Goal: Check status: Check status

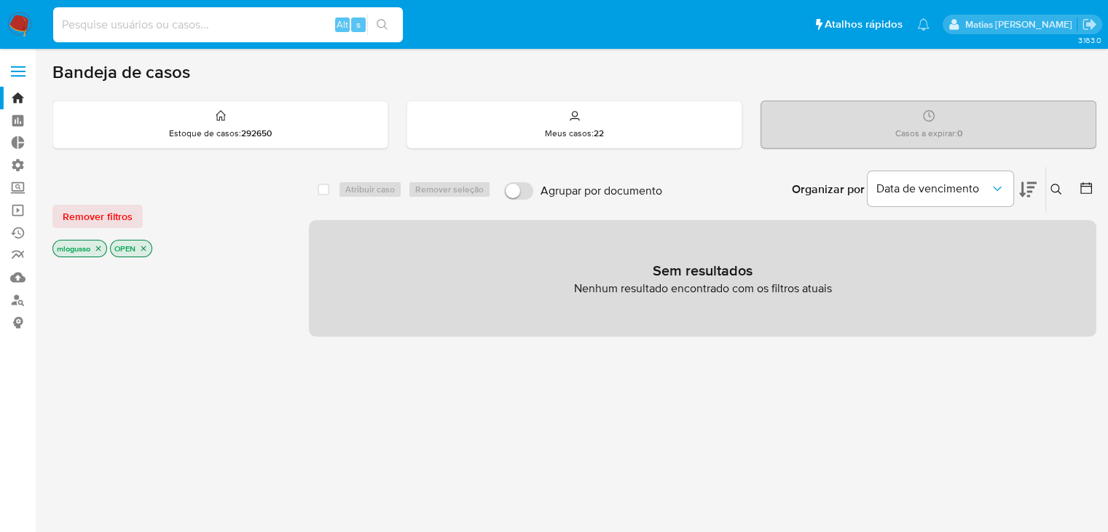
click at [200, 33] on input at bounding box center [228, 24] width 350 height 19
paste input "662852909"
type input "662852909"
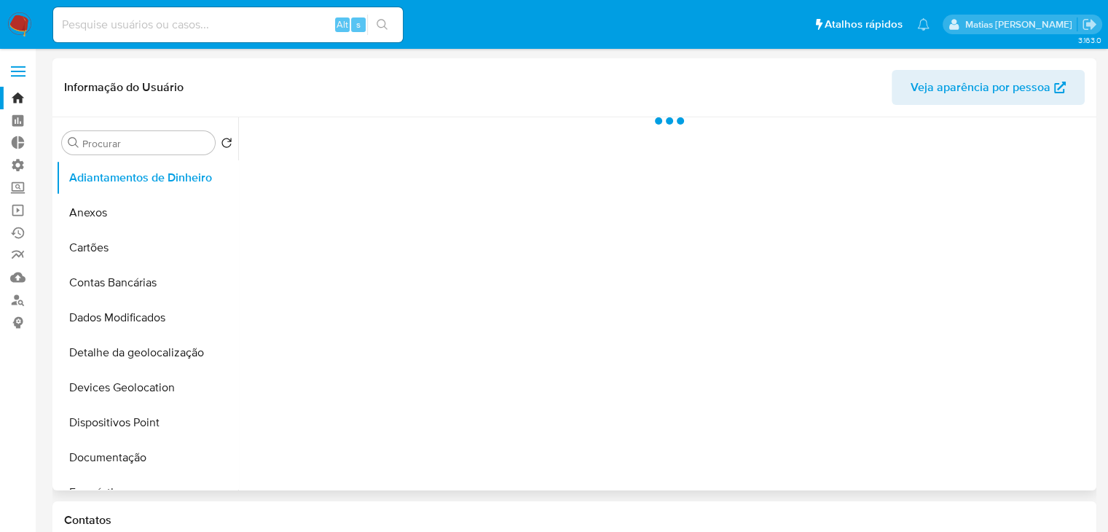
select select "10"
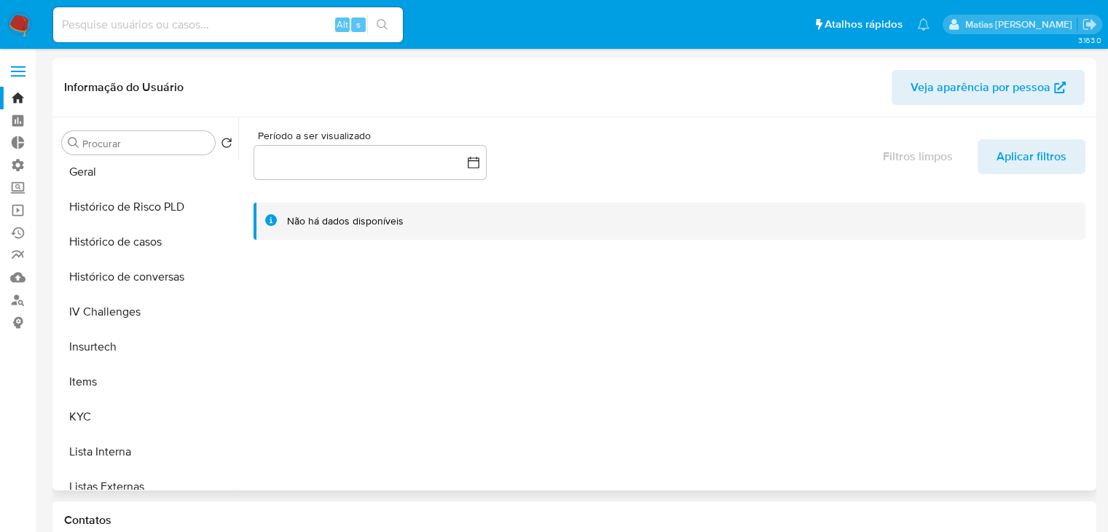
scroll to position [466, 0]
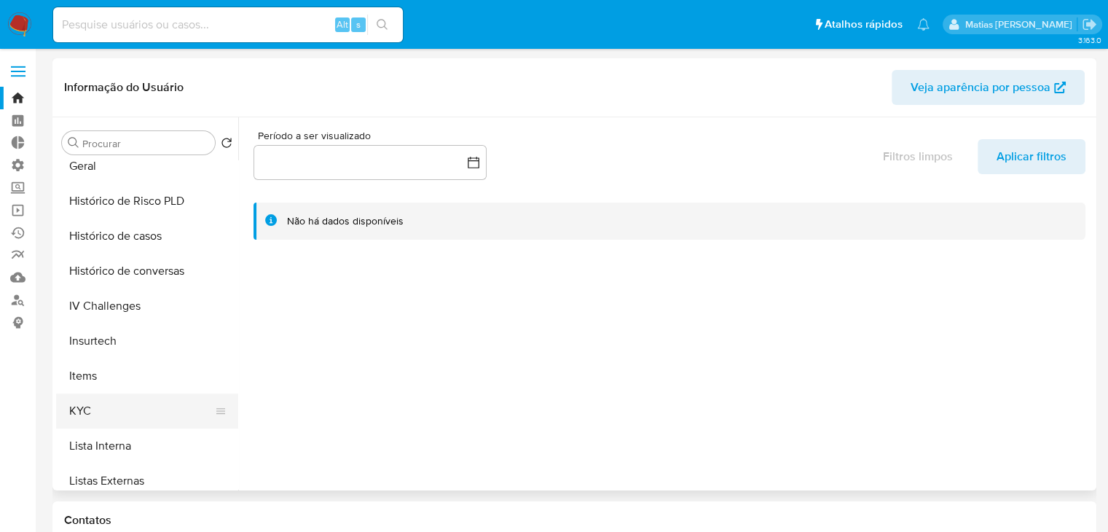
click at [165, 413] on button "KYC" at bounding box center [141, 411] width 171 height 35
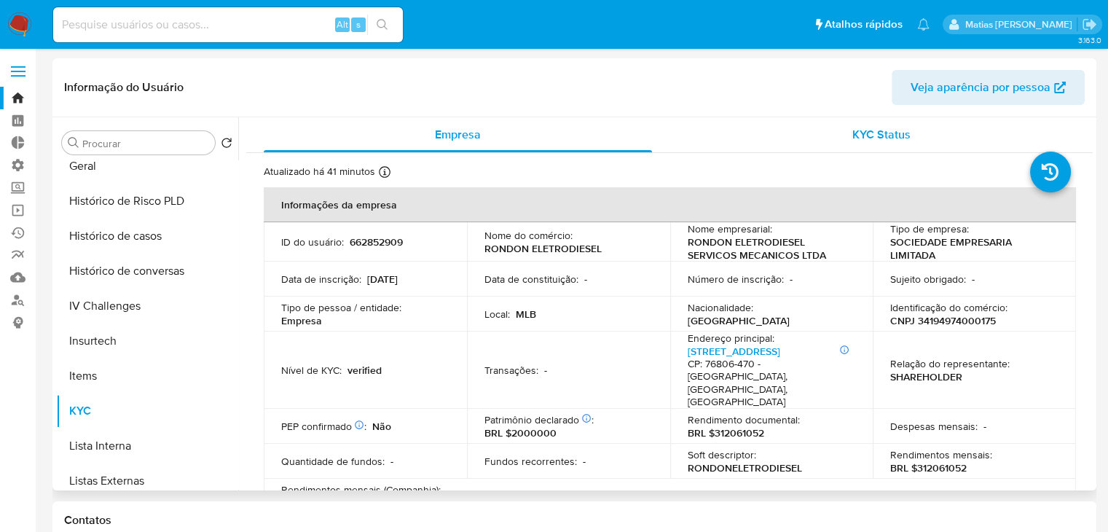
click at [879, 136] on span "KYC Status" at bounding box center [882, 134] width 58 height 17
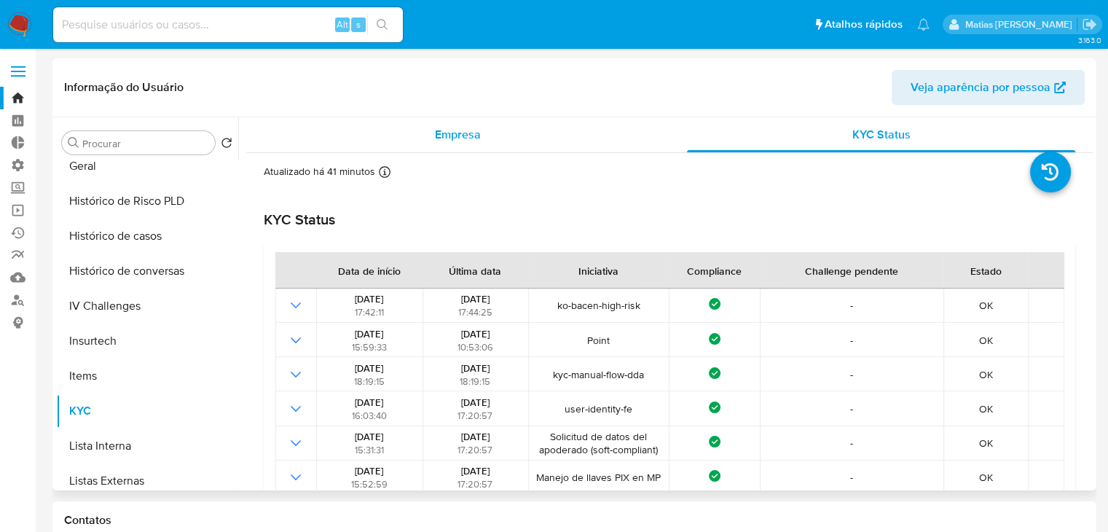
click at [472, 135] on span "Empresa" at bounding box center [458, 134] width 46 height 17
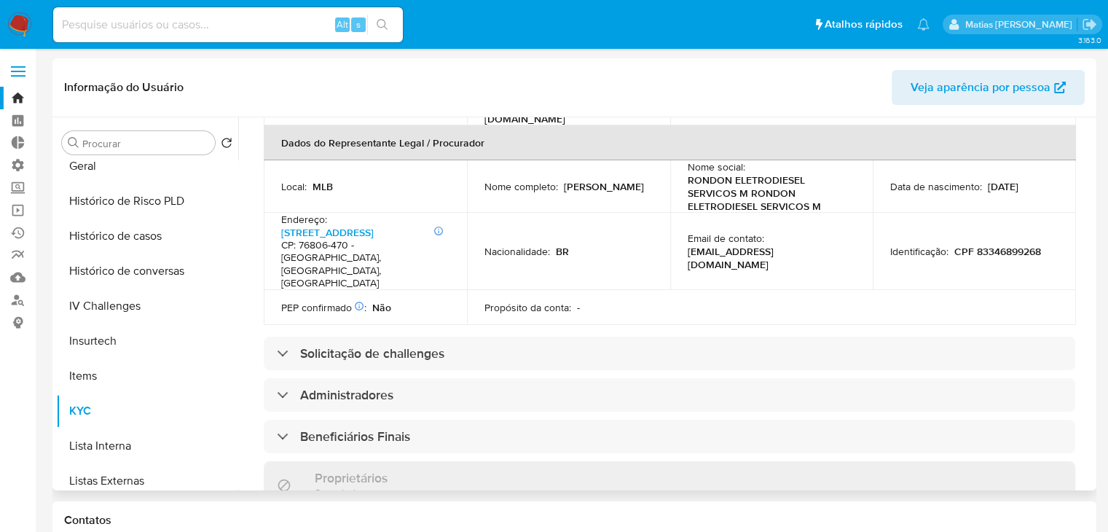
scroll to position [464, 0]
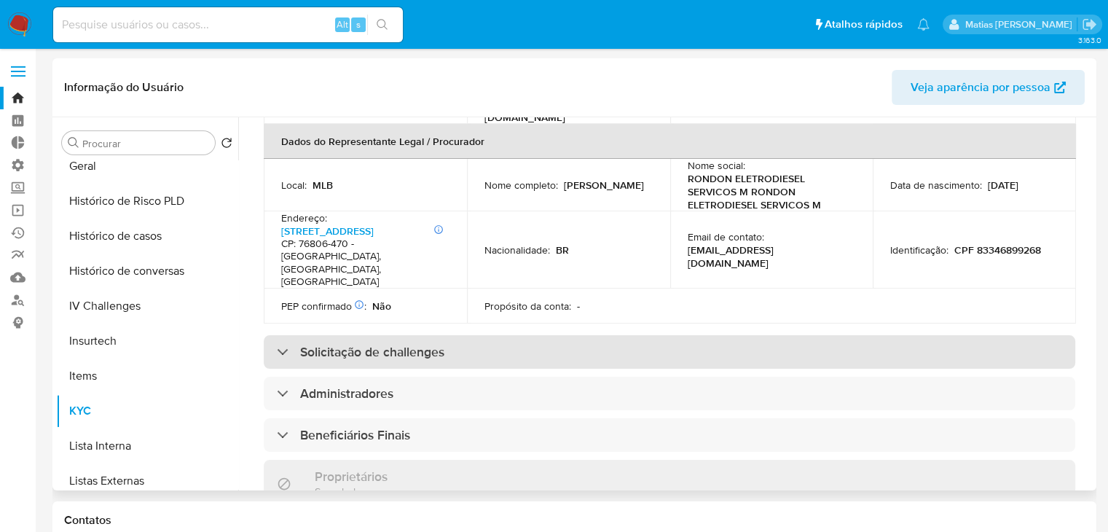
click at [860, 335] on div "Solicitação de challenges" at bounding box center [670, 352] width 812 height 34
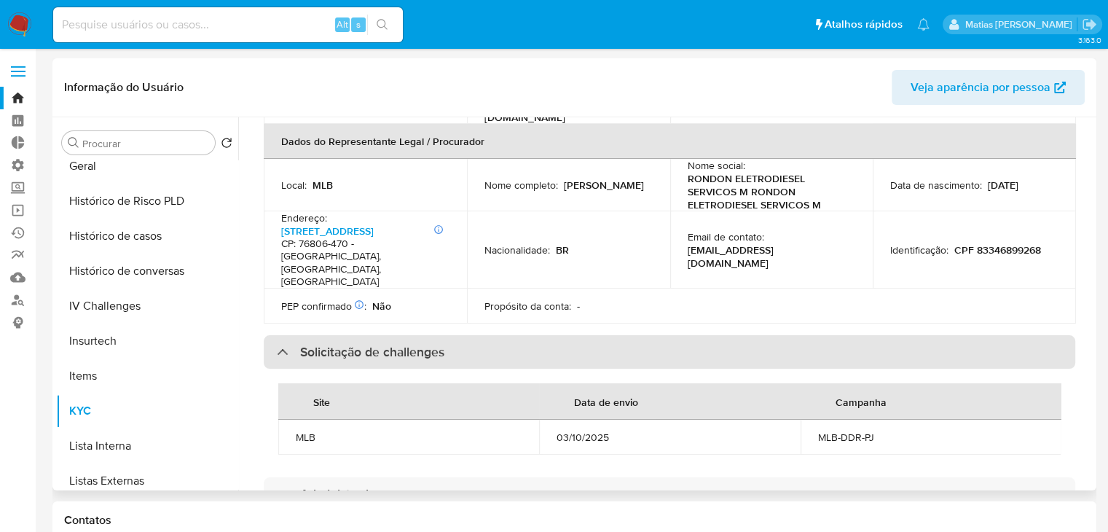
click at [860, 335] on div "Solicitação de challenges" at bounding box center [670, 352] width 812 height 34
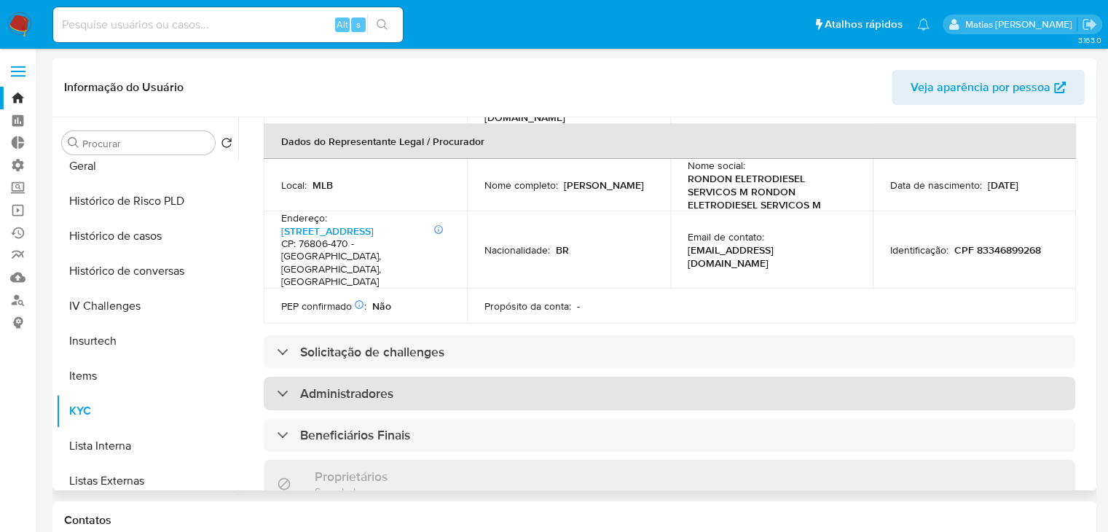
click at [962, 377] on div "Administradores" at bounding box center [670, 394] width 812 height 34
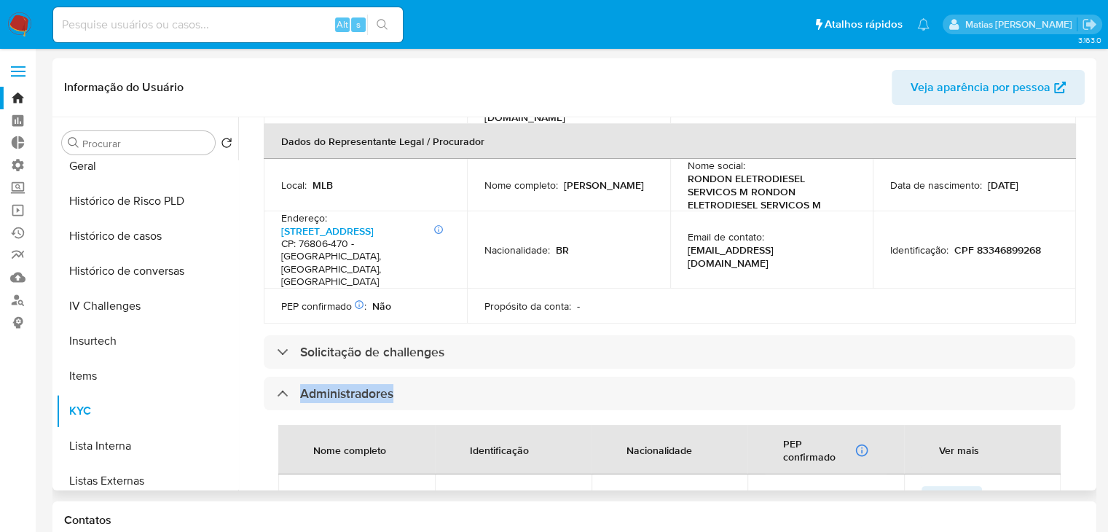
drag, startPoint x: 1085, startPoint y: 308, endPoint x: 1086, endPoint y: 327, distance: 19.7
click at [1086, 327] on div "Atualizado há 41 minutos Criado: [DATE] 09:40:50 Atualizado: [DATE] 18:04:26 In…" at bounding box center [669, 411] width 847 height 1444
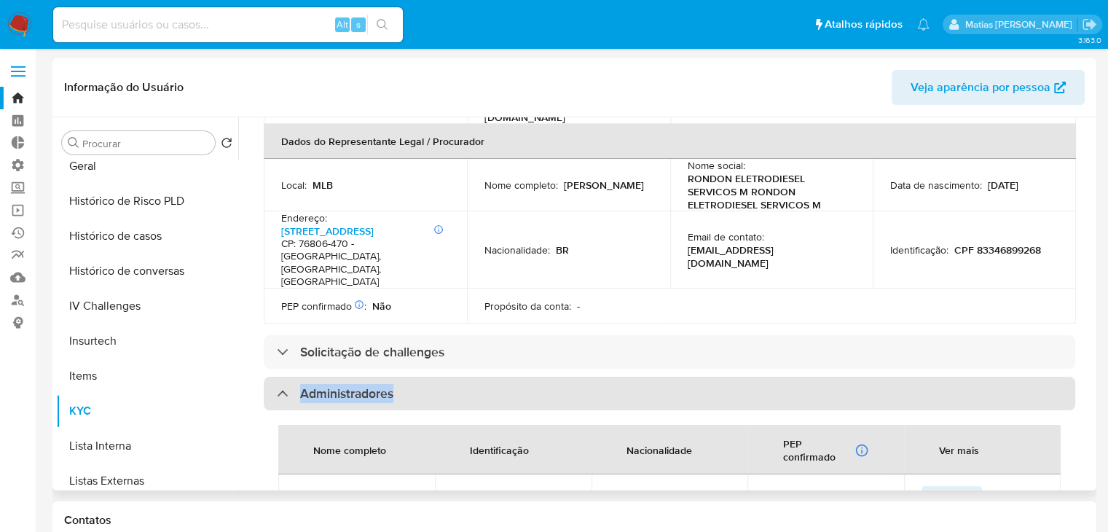
click at [797, 377] on div "Administradores" at bounding box center [670, 394] width 812 height 34
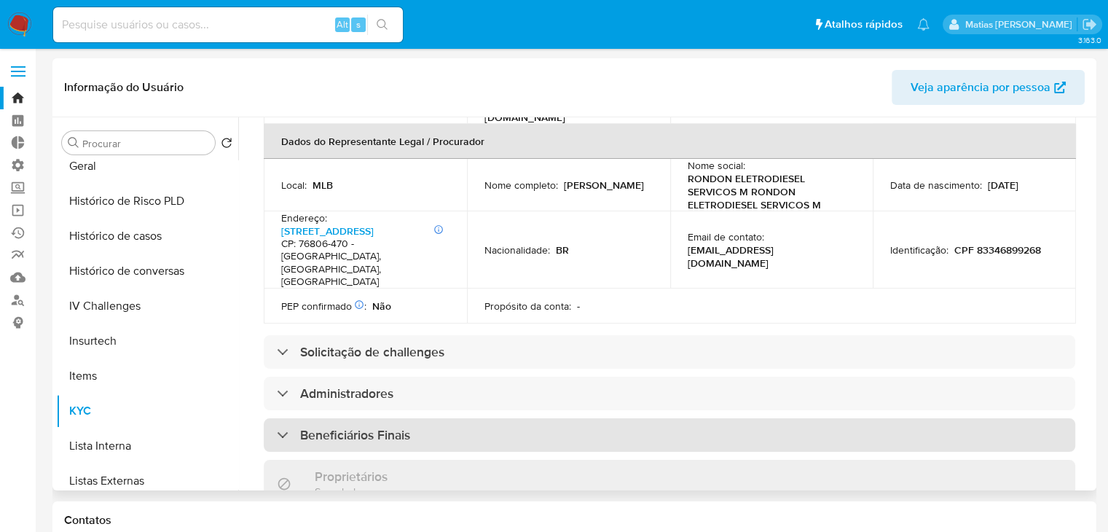
click at [781, 418] on div "Beneficiários Finais" at bounding box center [670, 435] width 812 height 34
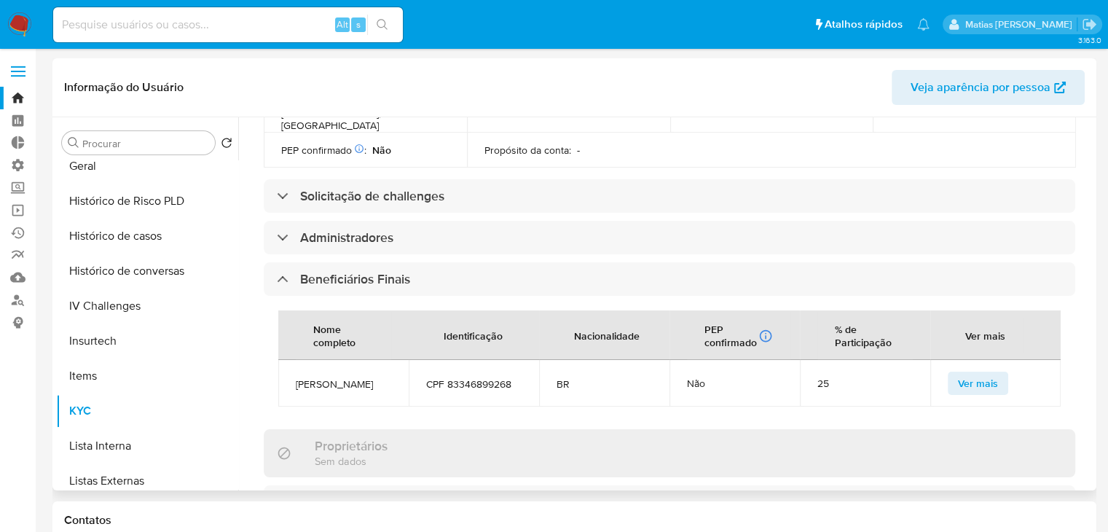
scroll to position [622, 0]
click at [979, 371] on span "Ver mais" at bounding box center [978, 381] width 40 height 20
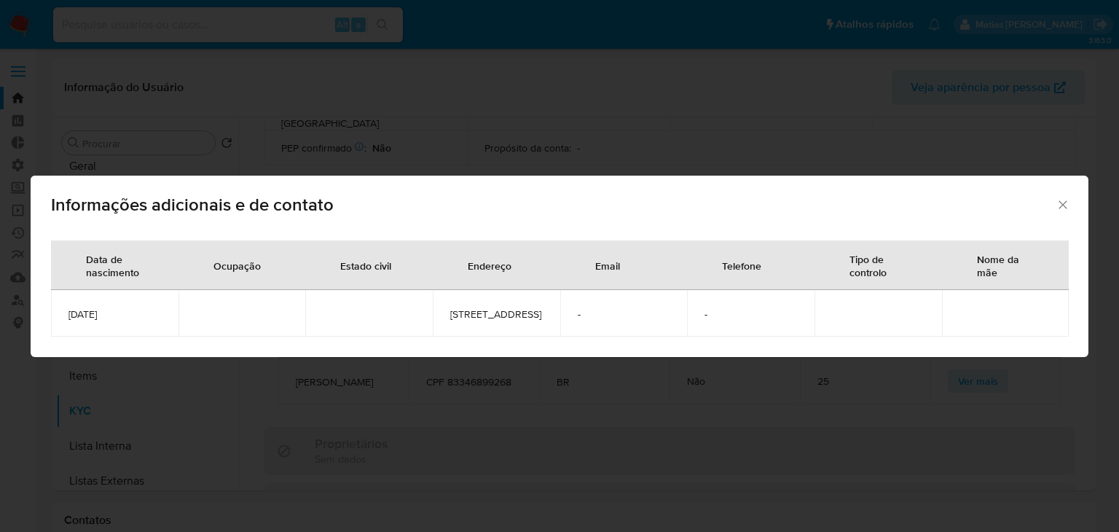
click at [1059, 200] on icon "Fechar" at bounding box center [1063, 204] width 8 height 8
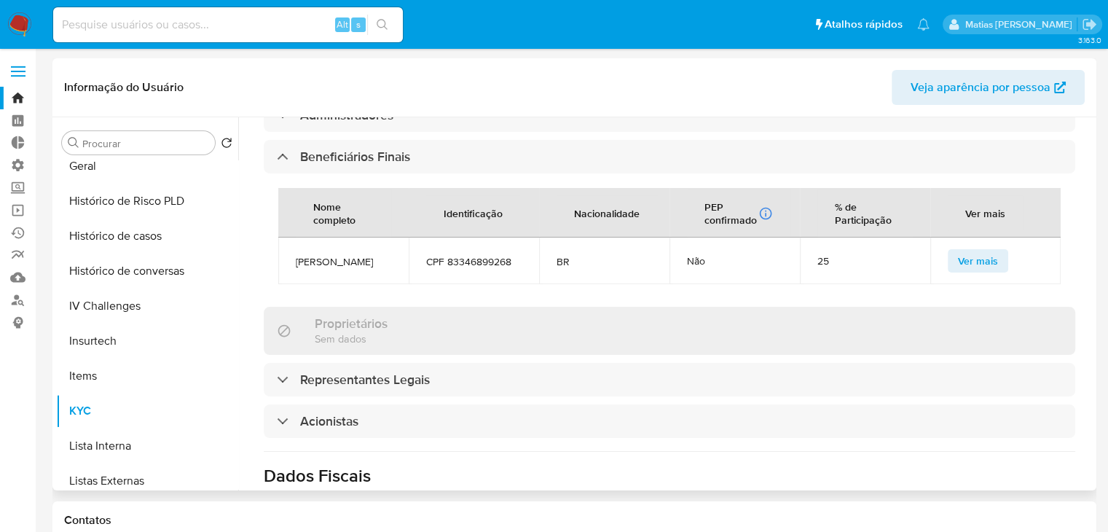
scroll to position [749, 0]
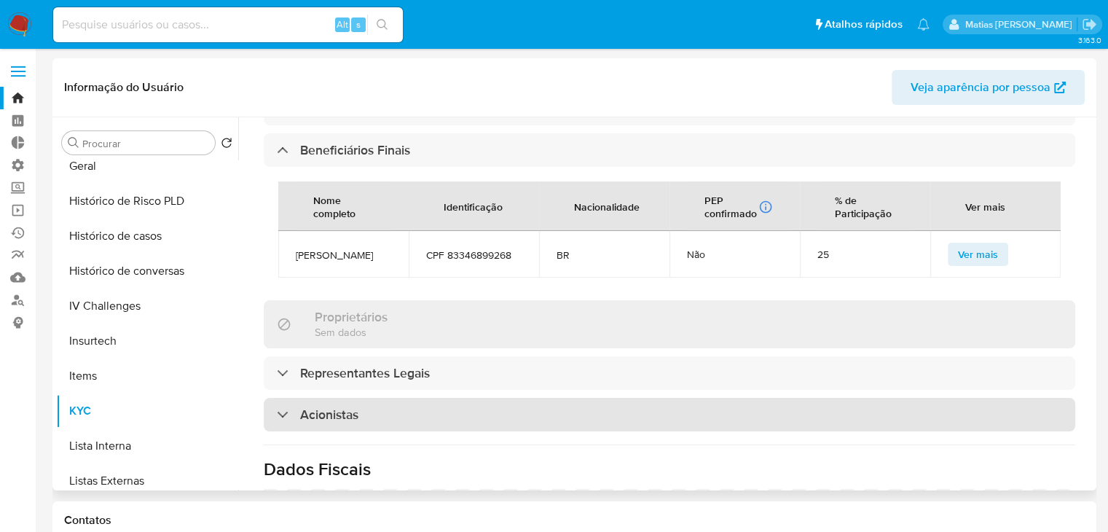
click at [833, 398] on div "Acionistas" at bounding box center [670, 415] width 812 height 34
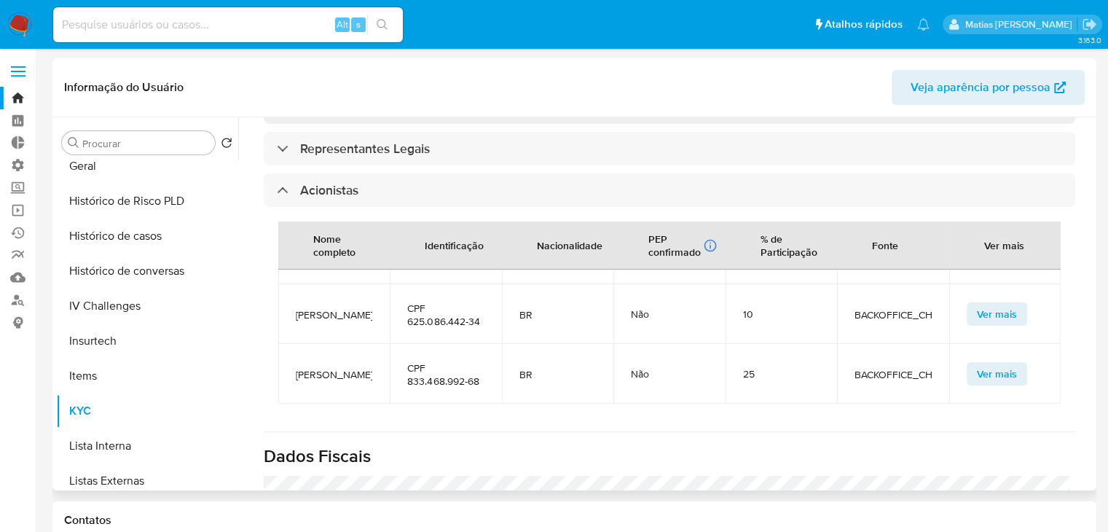
scroll to position [0, 0]
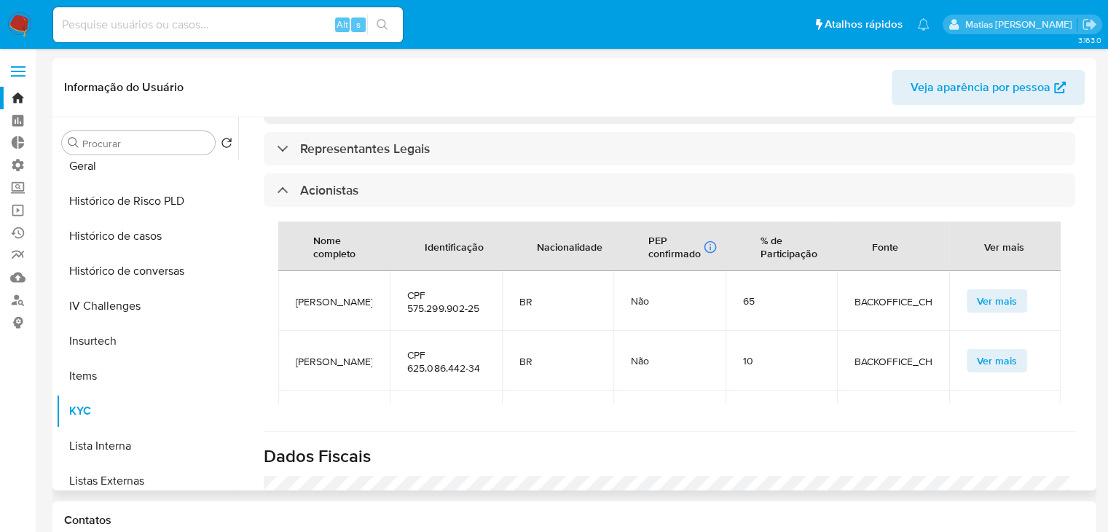
click at [995, 291] on span "Ver mais" at bounding box center [997, 301] width 40 height 20
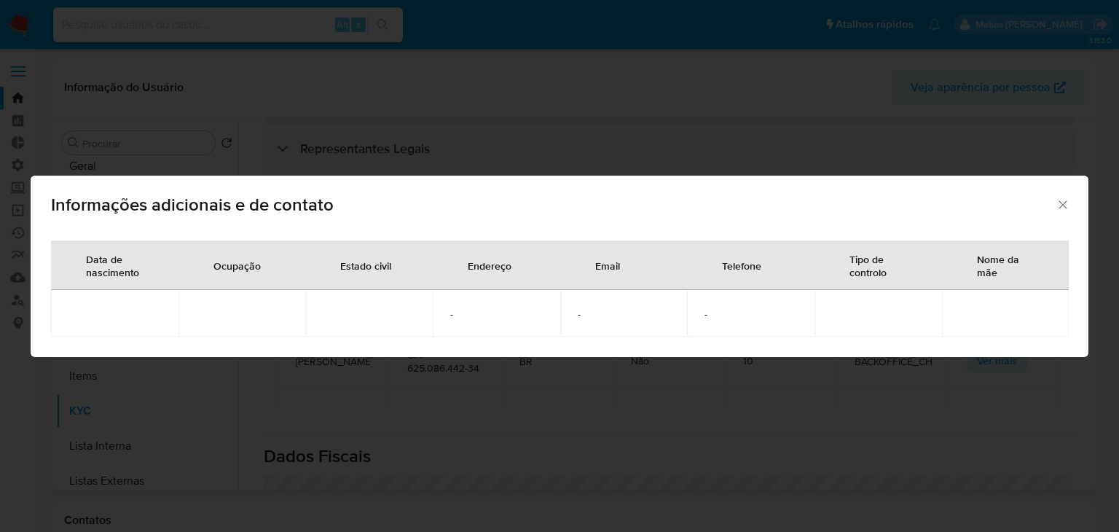
click at [1066, 207] on icon "Fechar" at bounding box center [1063, 204] width 8 height 8
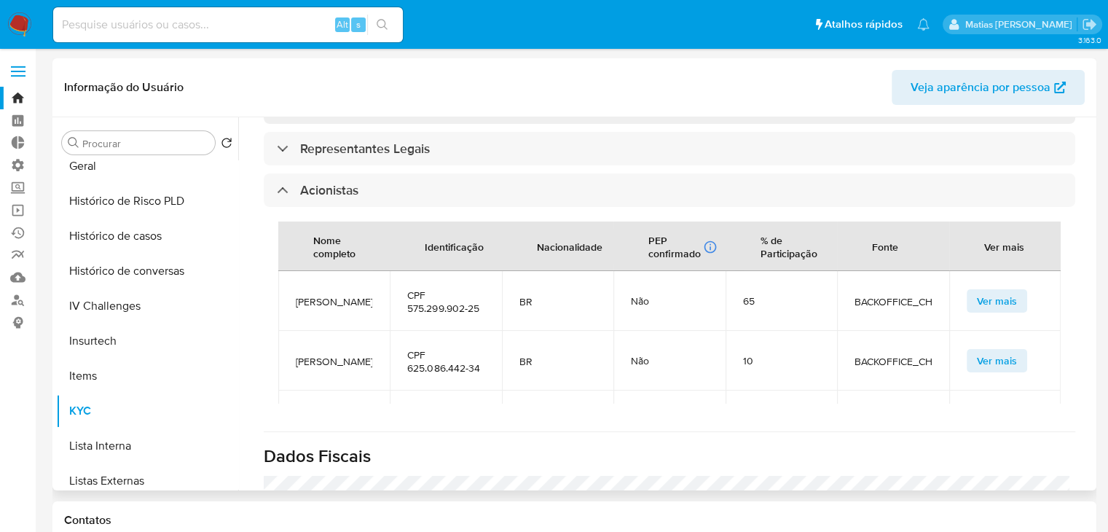
click at [977, 351] on span "Ver mais" at bounding box center [997, 361] width 40 height 20
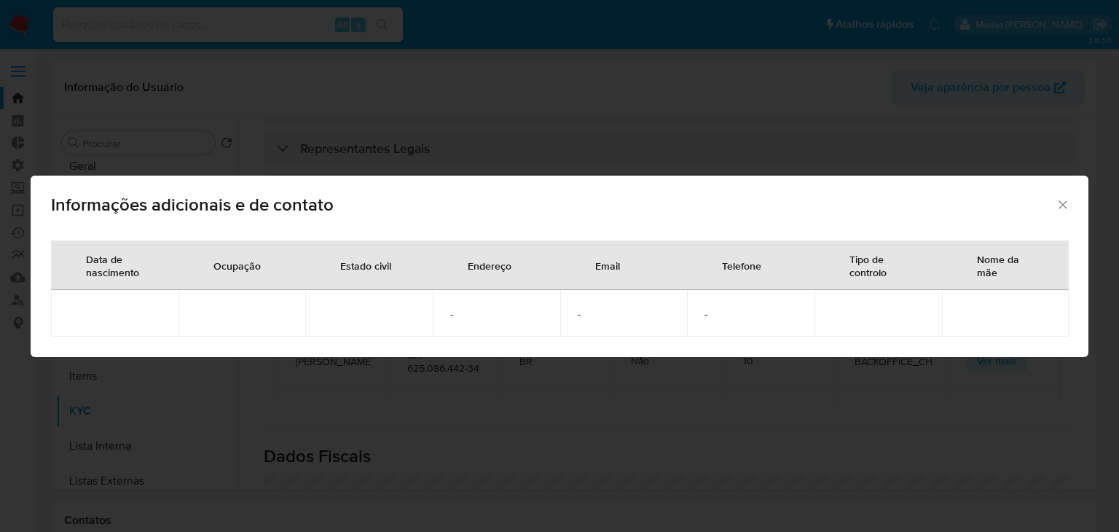
click at [1060, 208] on icon "Fechar" at bounding box center [1063, 204] width 8 height 8
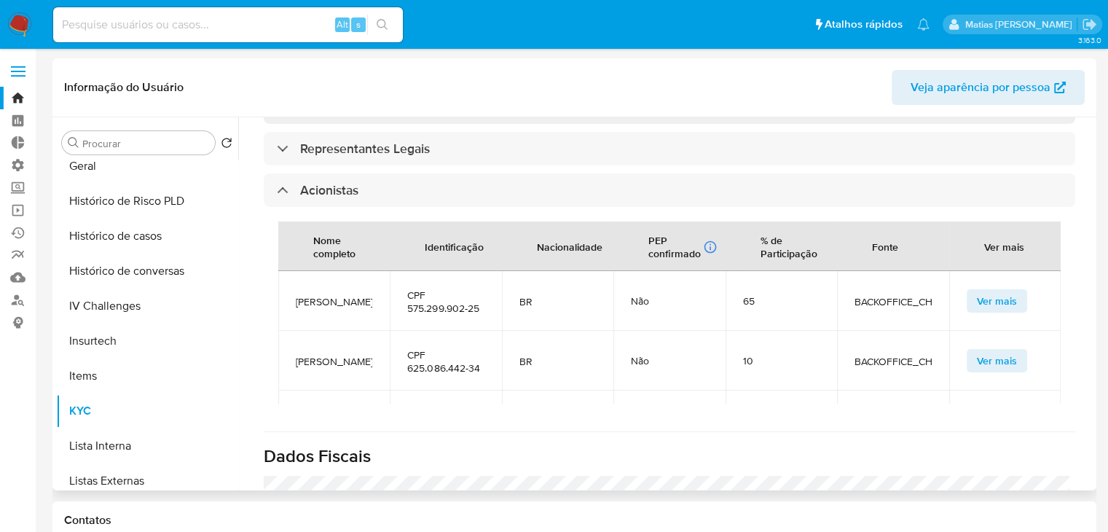
scroll to position [47, 0]
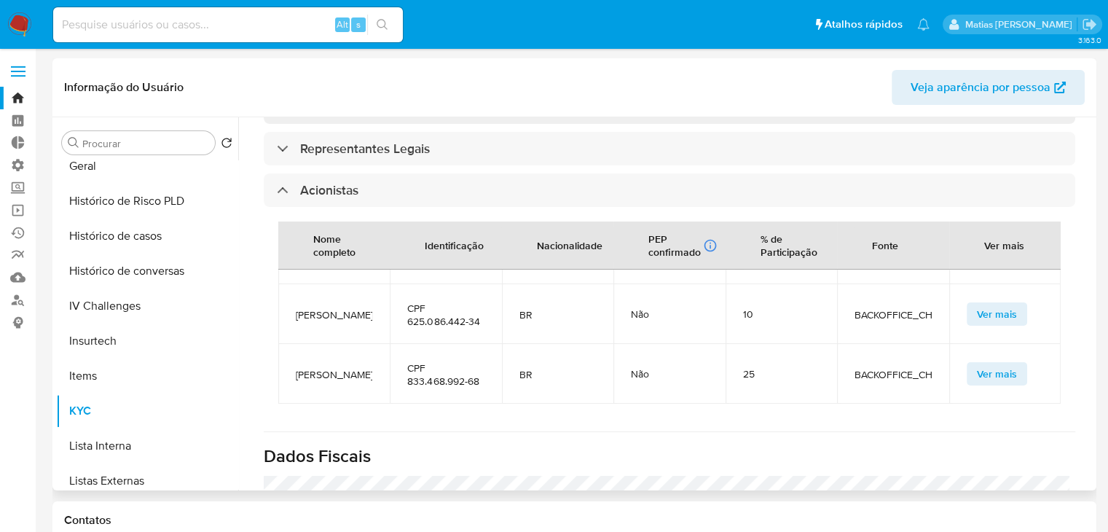
click at [997, 364] on span "Ver mais" at bounding box center [997, 374] width 40 height 20
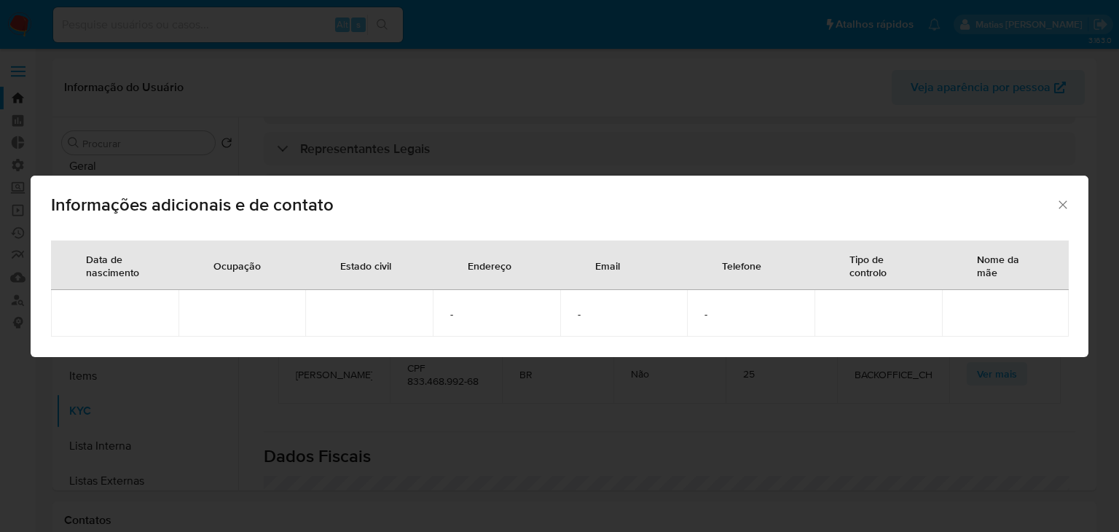
click at [1062, 207] on icon "Fechar" at bounding box center [1063, 204] width 15 height 15
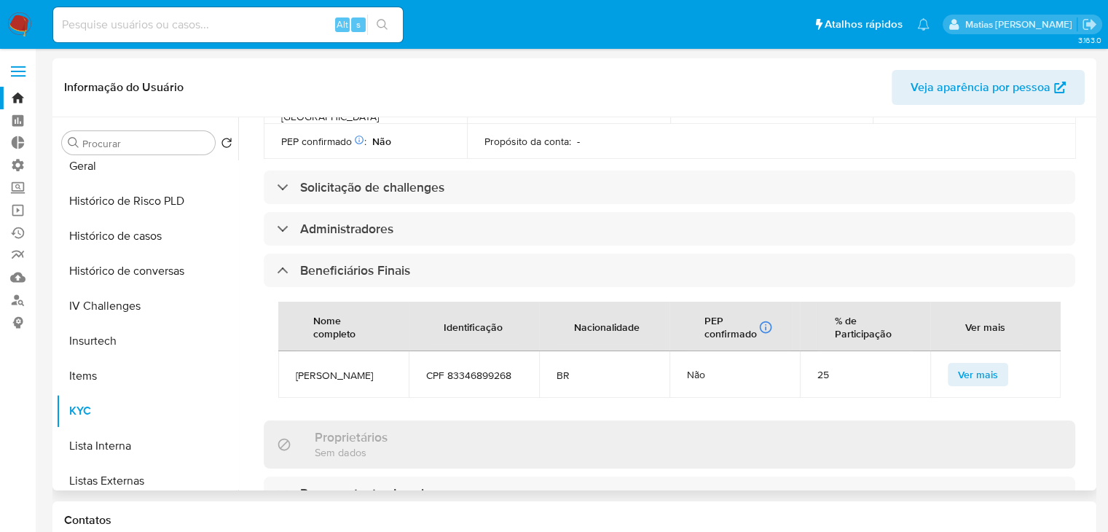
scroll to position [626, 0]
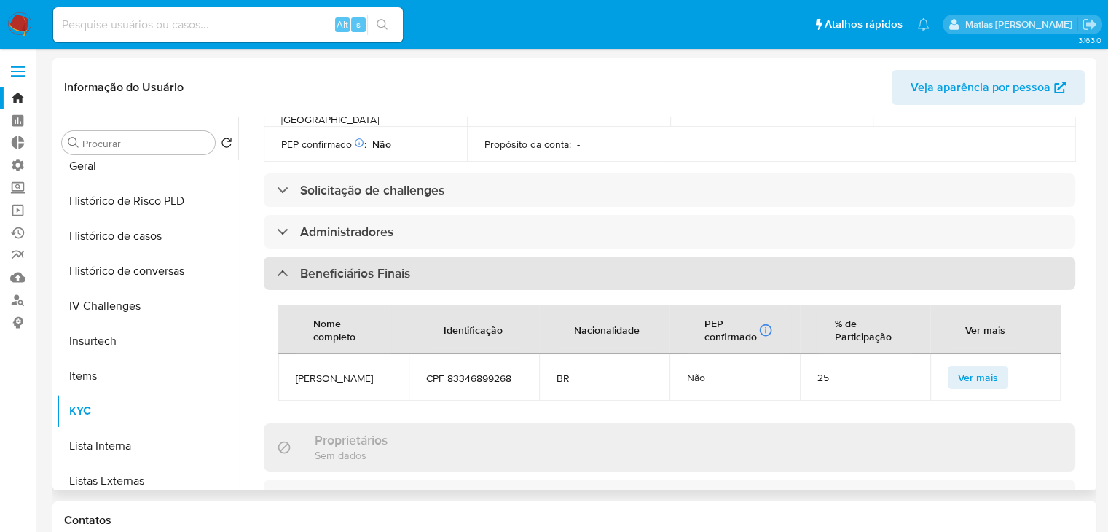
click at [813, 257] on div "Beneficiários Finais" at bounding box center [670, 274] width 812 height 34
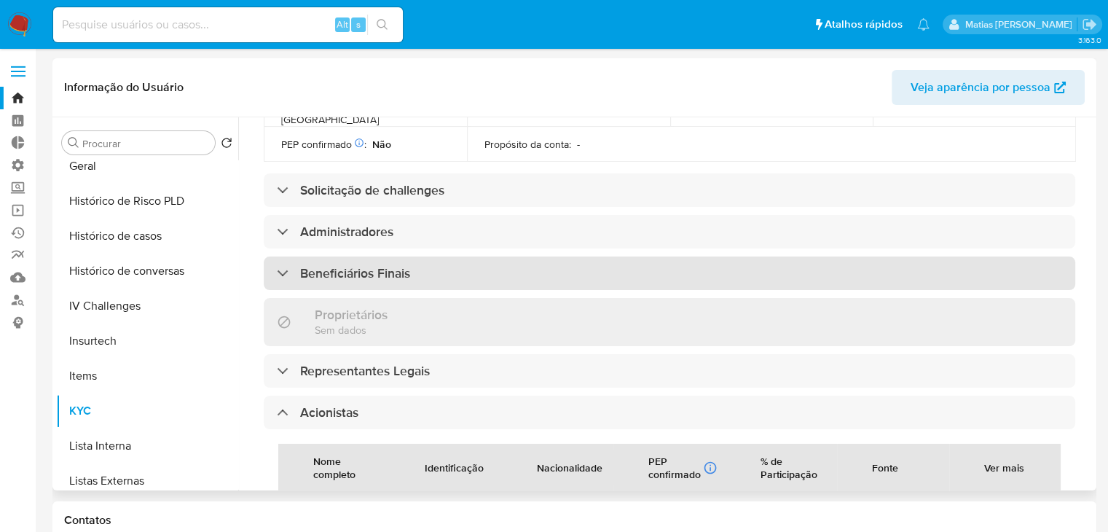
click at [813, 257] on div "Beneficiários Finais" at bounding box center [670, 274] width 812 height 34
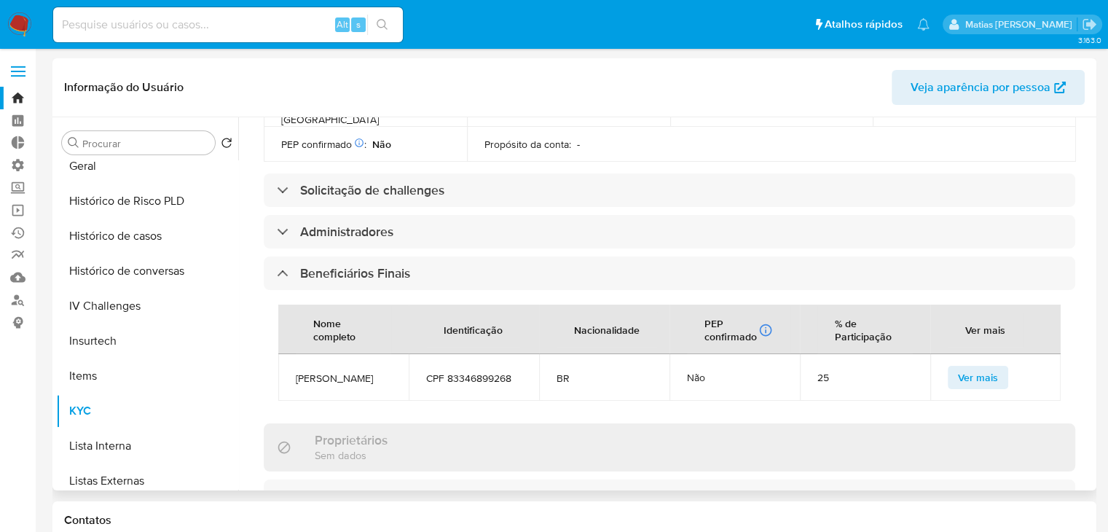
drag, startPoint x: 1085, startPoint y: 322, endPoint x: 1089, endPoint y: 332, distance: 10.8
click at [1089, 332] on div "Empresa KYC Status Atualizado há 41 minutos Criado: [DATE] 09:40:50 Atualizado:…" at bounding box center [665, 303] width 855 height 373
click at [983, 367] on span "Ver mais" at bounding box center [978, 377] width 40 height 20
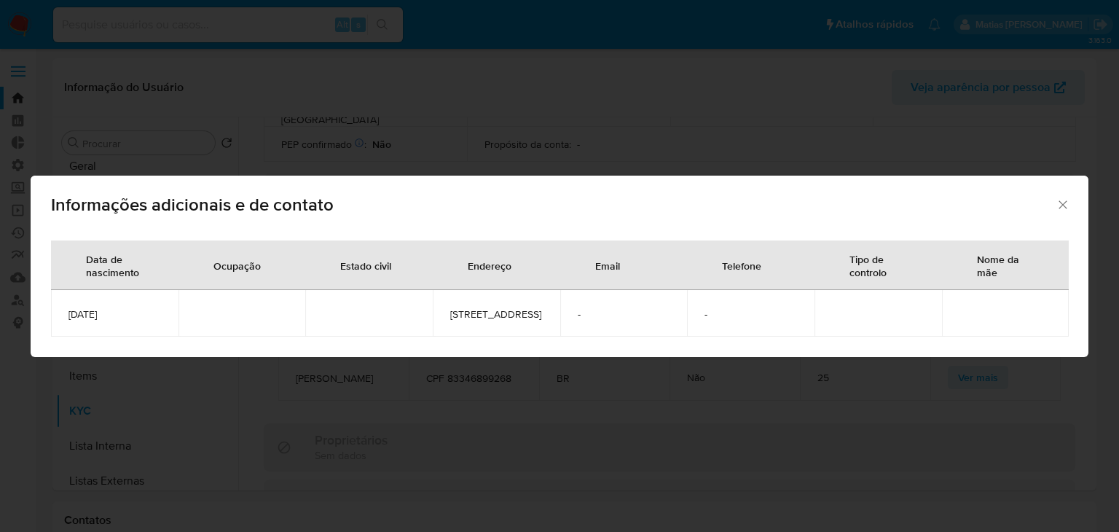
click at [1064, 197] on icon "Fechar" at bounding box center [1063, 204] width 15 height 15
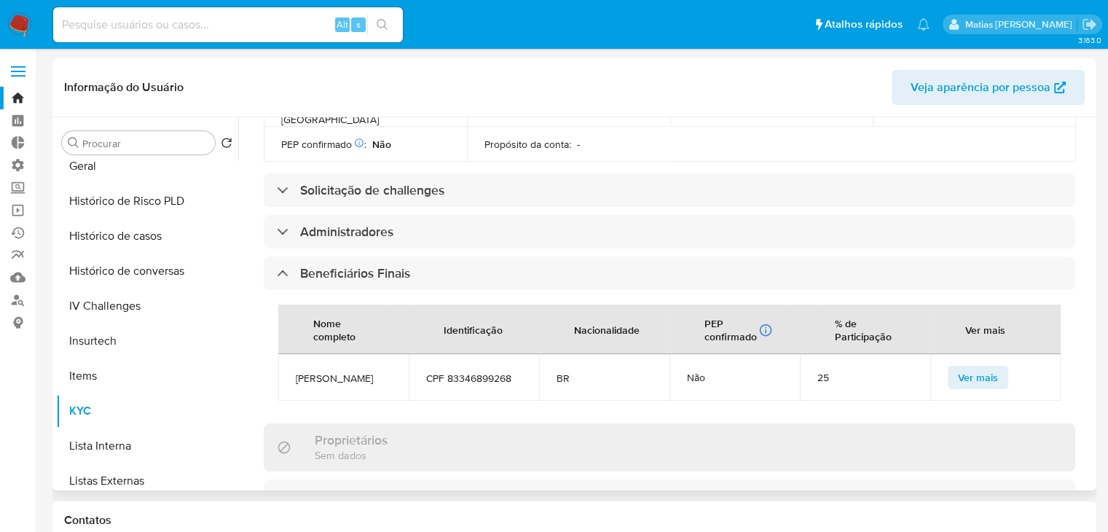
click at [964, 367] on span "Ver mais" at bounding box center [978, 377] width 40 height 20
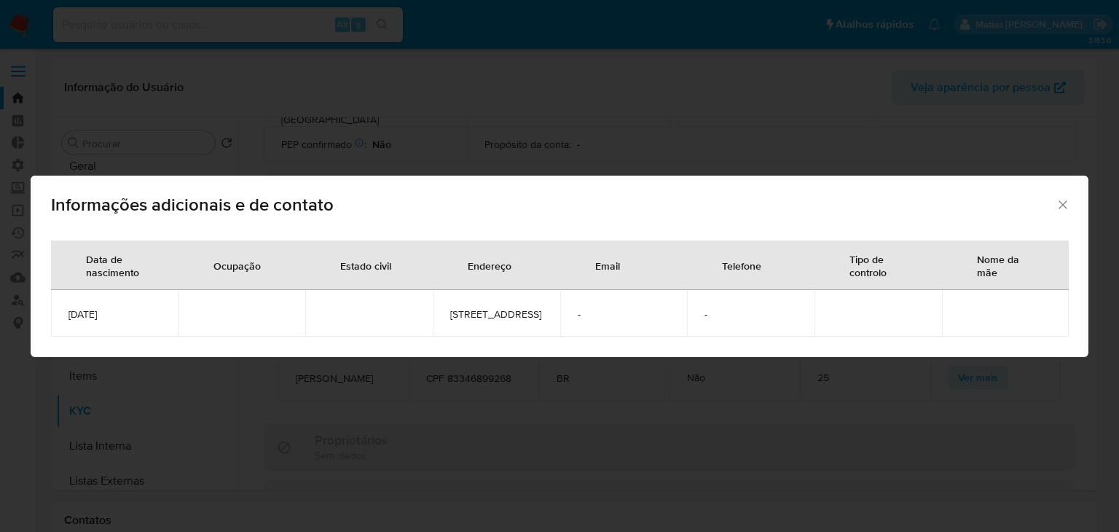
click at [1063, 197] on icon "Fechar" at bounding box center [1063, 204] width 15 height 15
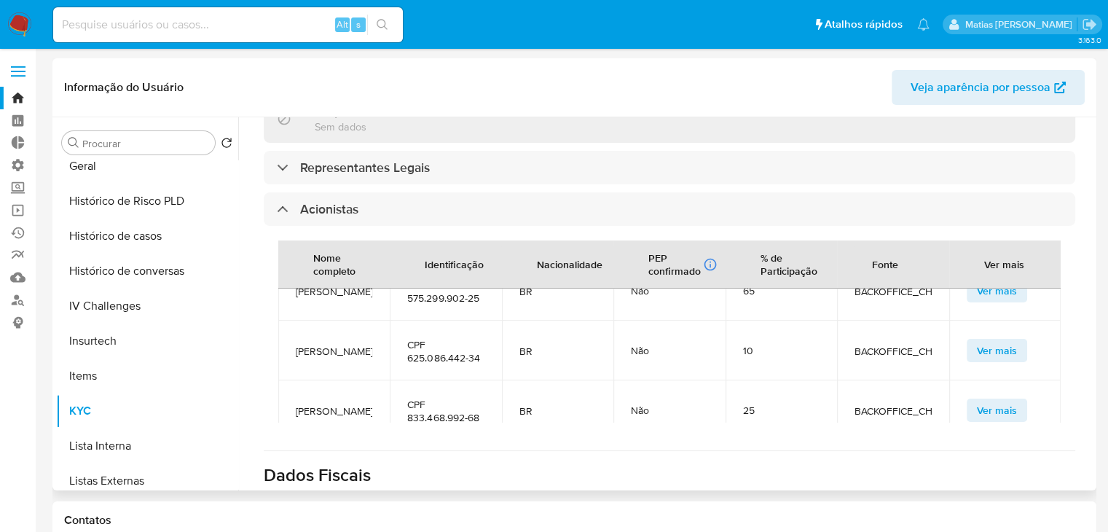
scroll to position [0, 0]
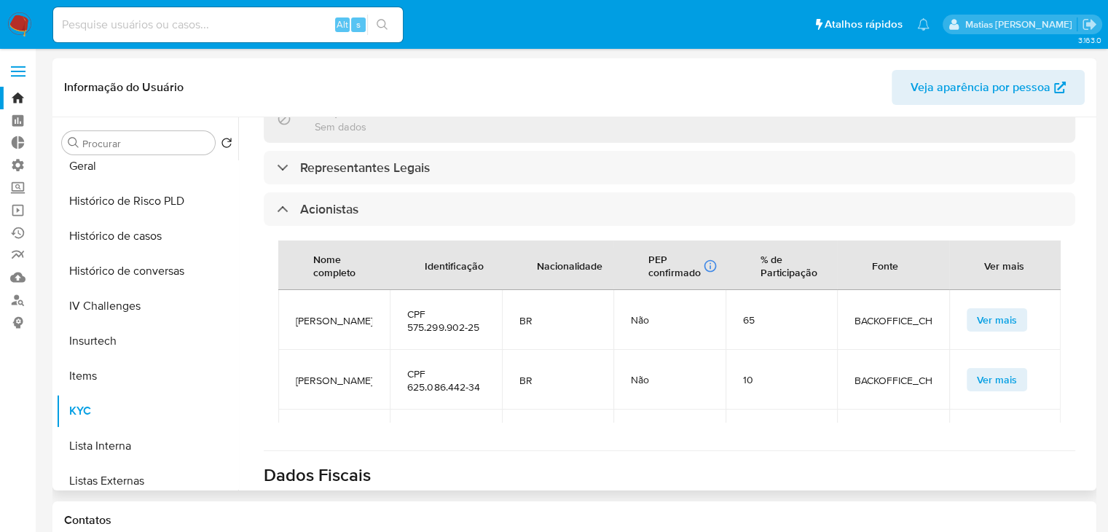
click at [996, 310] on span "Ver mais" at bounding box center [997, 320] width 40 height 20
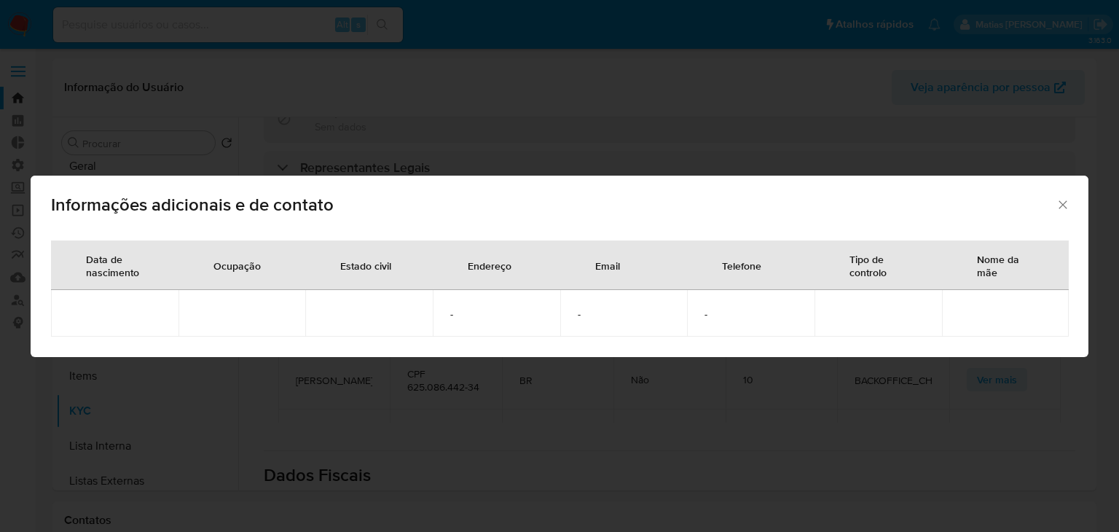
click at [1062, 203] on icon "Fechar" at bounding box center [1063, 204] width 8 height 8
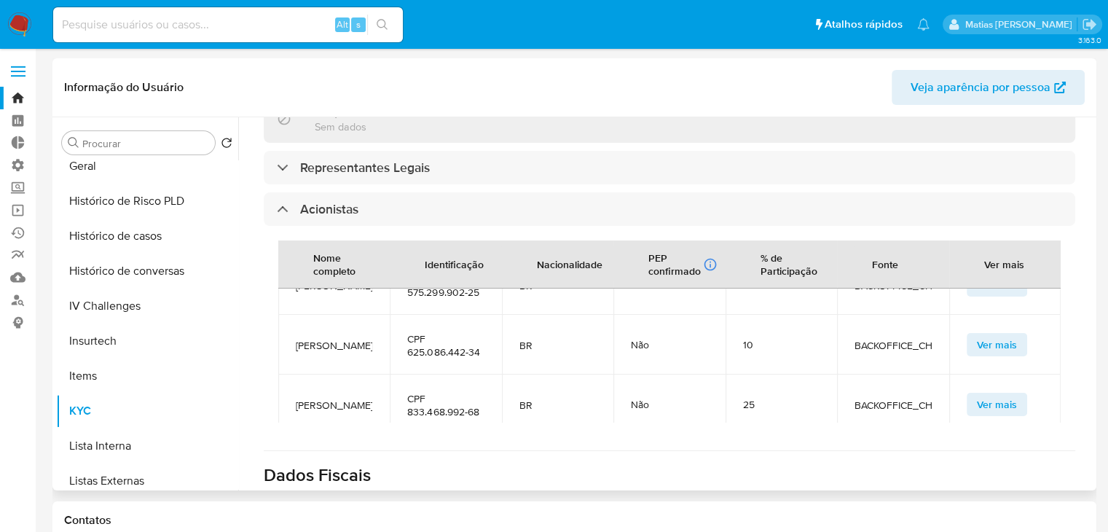
scroll to position [37, 0]
